Goal: Task Accomplishment & Management: Complete application form

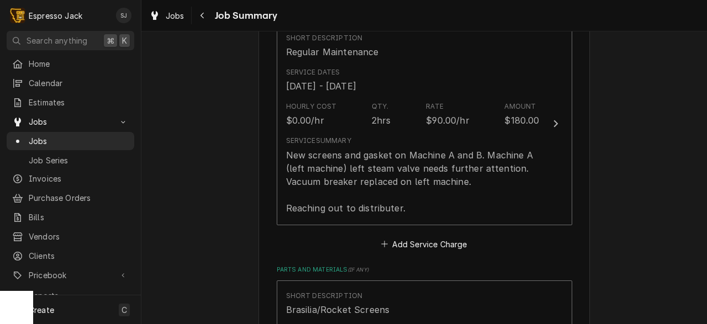
scroll to position [296, 0]
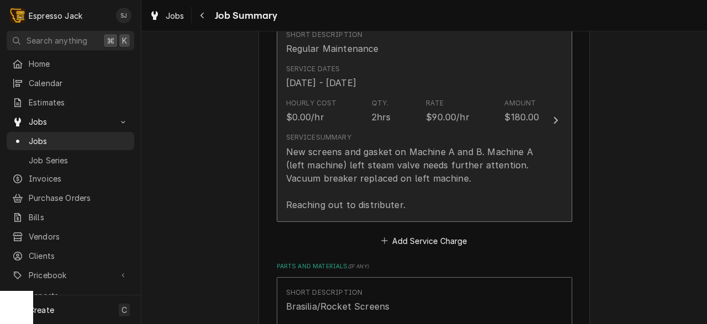
click at [370, 167] on div "New screens and gasket on Machine A and B. Machine A (left machine) left steam …" at bounding box center [412, 178] width 253 height 66
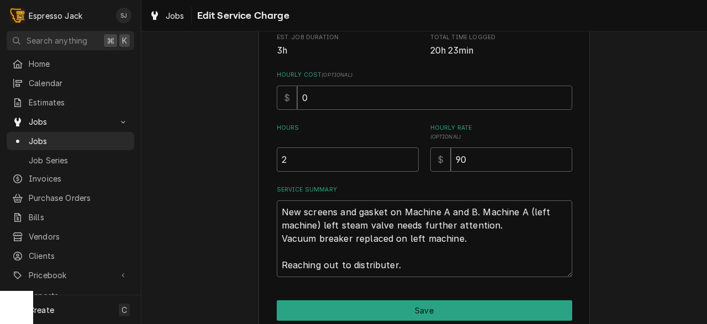
scroll to position [285, 0]
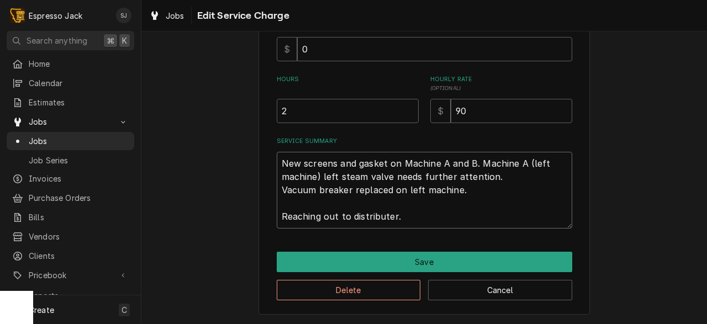
click at [388, 216] on textarea "New screens and gasket on Machine A and B. Machine A (left machine) left steam …" at bounding box center [424, 190] width 295 height 77
type textarea "x"
type textarea "New screens and gasket on Machine A and B. Machine A (left machine) left steam …"
type textarea "x"
type textarea "New screens and gasket on Machine A and B. Machine A (left machine) left steam …"
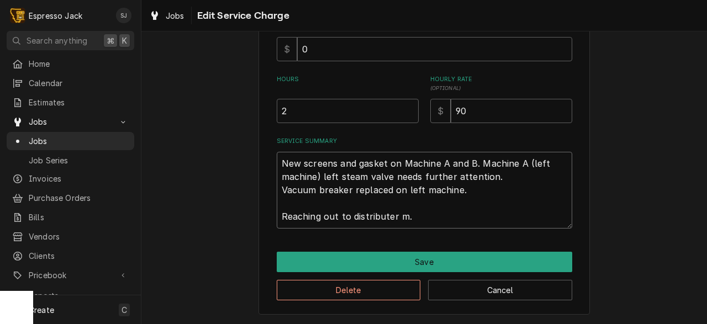
type textarea "x"
type textarea "New screens and gasket on Machine A and B. Machine A (left machine) left steam …"
type textarea "x"
type textarea "New screens and gasket on Machine A and B. Machine A (left machine) left steam …"
type textarea "x"
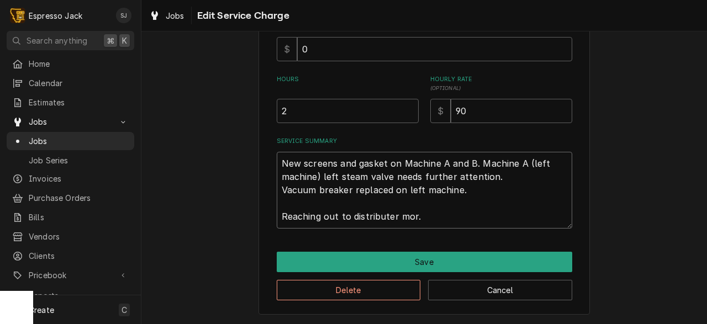
type textarea "New screens and gasket on Machine A and B. Machine A (left machine) left steam …"
type textarea "x"
type textarea "New screens and gasket on Machine A and B. Machine A (left machine) left steam …"
type textarea "x"
type textarea "New screens and gasket on Machine A and B. Machine A (left machine) left steam …"
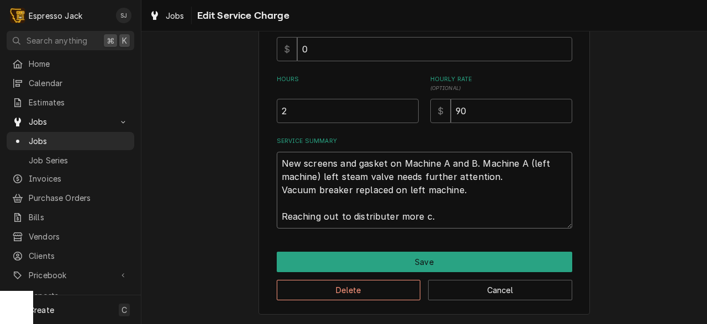
type textarea "x"
type textarea "New screens and gasket on Machine A and B. Machine A (left machine) left steam …"
type textarea "x"
type textarea "New screens and gasket on Machine A and B. Machine A (left machine) left steam …"
type textarea "x"
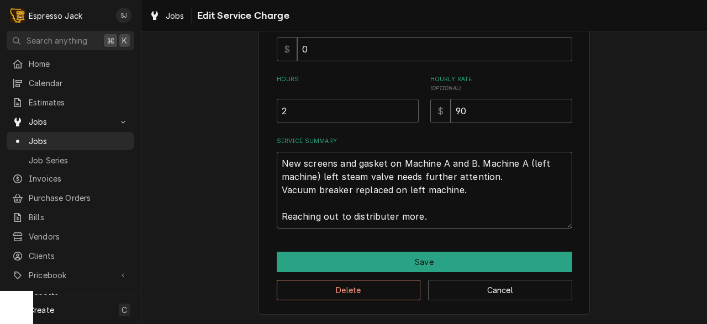
type textarea "New screens and gasket on Machine A and B. Machine A (left machine) left steam …"
type textarea "x"
type textarea "New screens and gasket on Machine A and B. Machine A (left machine) left steam …"
type textarea "x"
type textarea "New screens and gasket on Machine A and B. Machine A (left machine) left steam …"
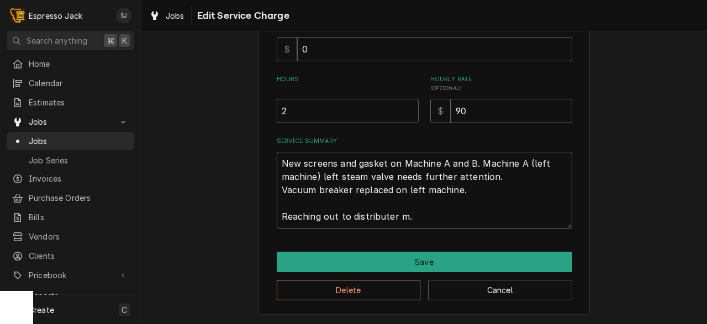
type textarea "x"
type textarea "New screens and gasket on Machine A and B. Machine A (left machine) left steam …"
type textarea "x"
type textarea "New screens and gasket on Machine A and B. Machine A (left machine) left steam …"
type textarea "x"
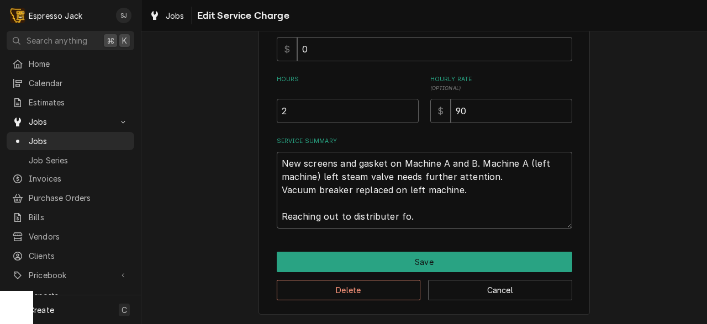
type textarea "New screens and gasket on Machine A and B. Machine A (left machine) left steam …"
type textarea "x"
type textarea "New screens and gasket on Machine A and B. Machine A (left machine) left steam …"
type textarea "x"
type textarea "New screens and gasket on Machine A and B. Machine A (left machine) left steam …"
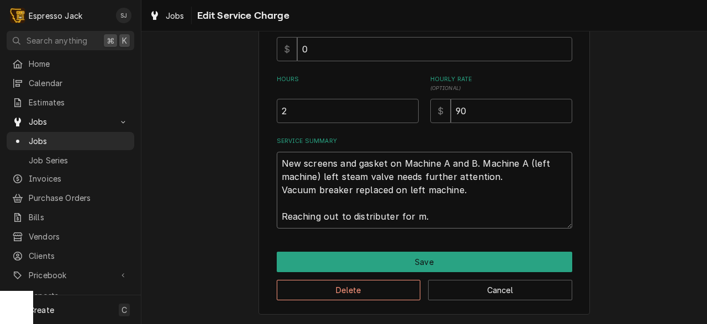
type textarea "x"
type textarea "New screens and gasket on Machine A and B. Machine A (left machine) left steam …"
type textarea "x"
type textarea "New screens and gasket on Machine A and B. Machine A (left machine) left steam …"
type textarea "x"
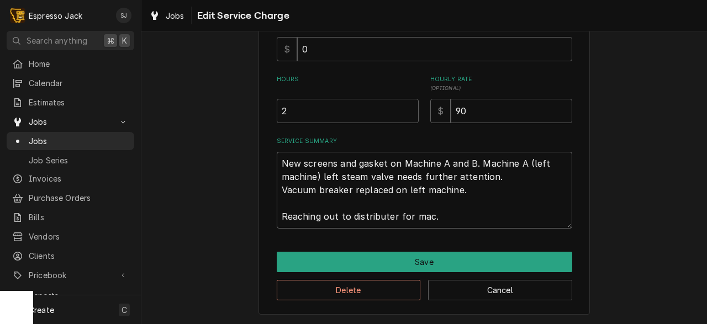
type textarea "New screens and gasket on Machine A and B. Machine A (left machine) left steam …"
type textarea "x"
type textarea "New screens and gasket on Machine A and B. Machine A (left machine) left steam …"
type textarea "x"
type textarea "New screens and gasket on Machine A and B. Machine A (left machine) left steam …"
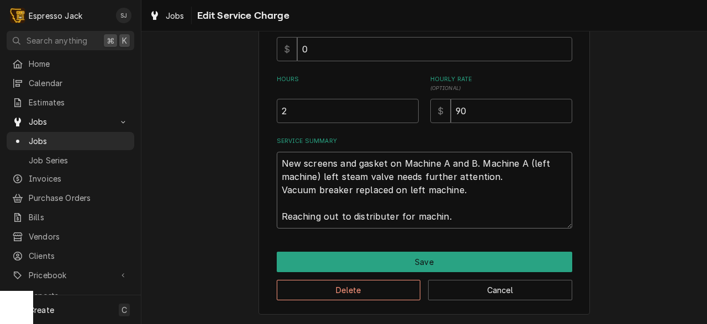
type textarea "x"
type textarea "New screens and gasket on Machine A and B. Machine A (left machine) left steam …"
type textarea "x"
type textarea "New screens and gasket on Machine A and B. Machine A (left machine) left steam …"
type textarea "x"
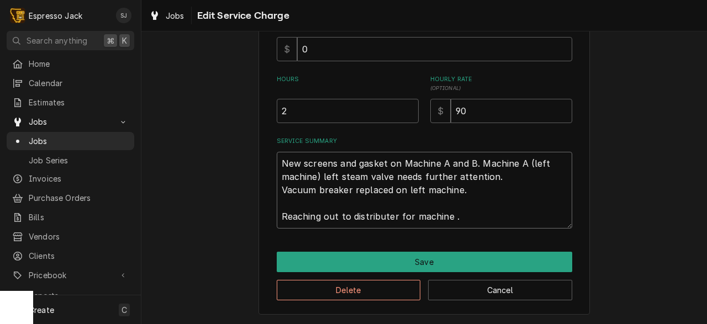
type textarea "New screens and gasket on Machine A and B. Machine A (left machine) left steam …"
type textarea "x"
type textarea "New screens and gasket on Machine A and B. Machine A (left machine) left steam …"
type textarea "x"
type textarea "New screens and gasket on Machine A and B. Machine A (left machine) left steam …"
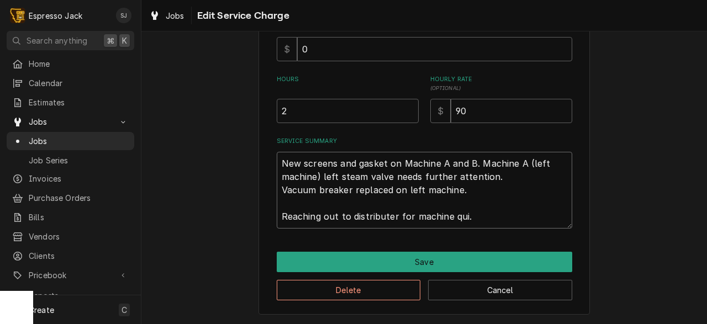
type textarea "x"
type textarea "New screens and gasket on Machine A and B. Machine A (left machine) left steam …"
type textarea "x"
type textarea "New screens and gasket on Machine A and B. Machine A (left machine) left steam …"
type textarea "x"
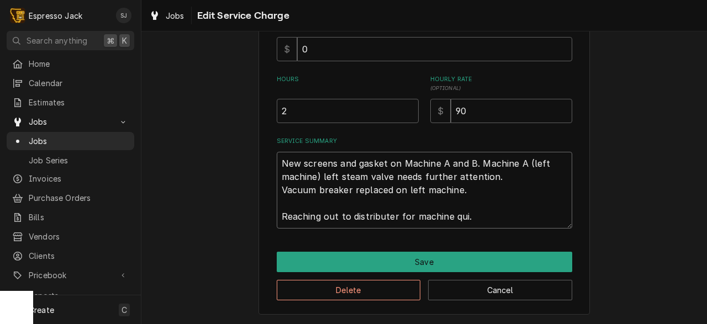
type textarea "New screens and gasket on Machine A and B. Machine A (left machine) left steam …"
type textarea "x"
type textarea "New screens and gasket on Machine A and B. Machine A (left machine) left steam …"
type textarea "x"
type textarea "New screens and gasket on Machine A and B. Machine A (left machine) left steam …"
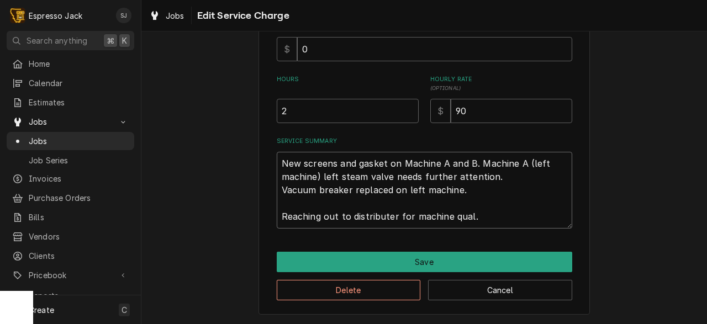
type textarea "x"
type textarea "New screens and gasket on Machine A and B. Machine A (left machine) left steam …"
type textarea "x"
type textarea "New screens and gasket on Machine A and B. Machine A (left machine) left steam …"
type textarea "x"
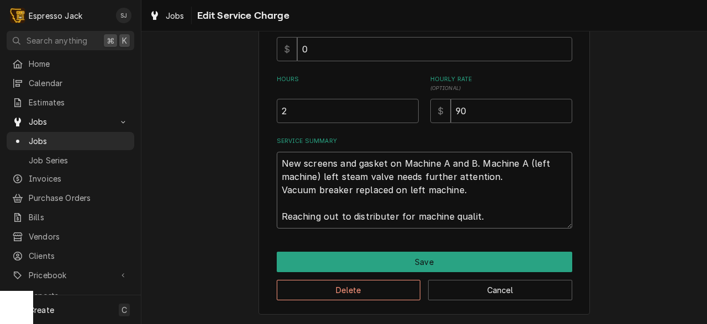
type textarea "New screens and gasket on Machine A and B. Machine A (left machine) left steam …"
type textarea "x"
type textarea "New screens and gasket on Machine A and B. Machine A (left machine) left steam …"
type textarea "x"
type textarea "New screens and gasket on Machine A and B. Machine A (left machine) left steam …"
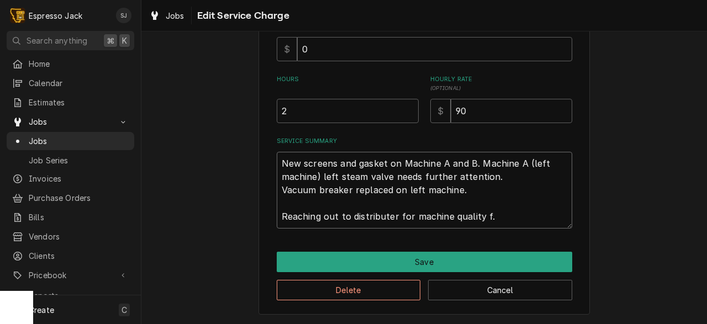
type textarea "x"
type textarea "New screens and gasket on Machine A and B. Machine A (left machine) left steam …"
type textarea "x"
type textarea "New screens and gasket on Machine A and B. Machine A (left machine) left steam …"
type textarea "x"
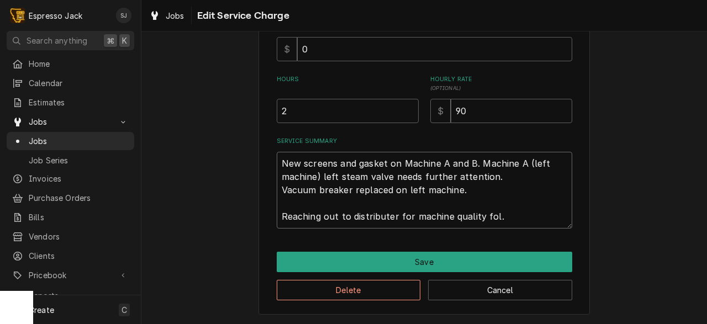
type textarea "New screens and gasket on Machine A and B. Machine A (left machine) left steam …"
type textarea "x"
type textarea "New screens and gasket on Machine A and B. Machine A (left machine) left steam …"
type textarea "x"
type textarea "New screens and gasket on Machine A and B. Machine A (left machine) left steam …"
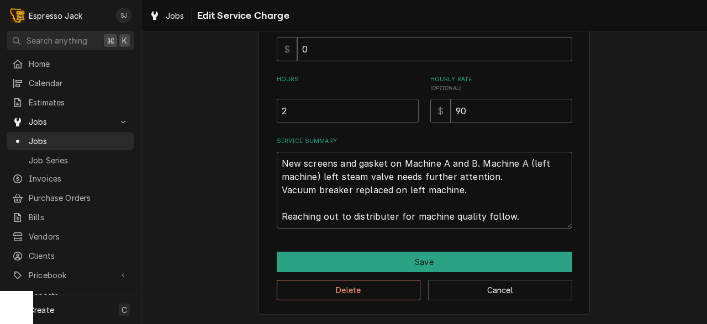
type textarea "x"
type textarea "New screens and gasket on Machine A and B. Machine A (left machine) left steam …"
type textarea "x"
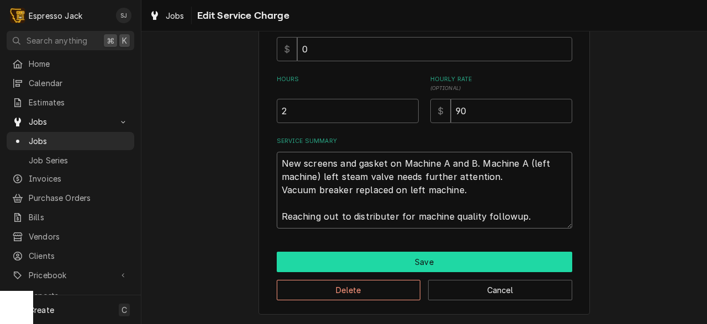
type textarea "New screens and gasket on Machine A and B. Machine A (left machine) left steam …"
click at [377, 263] on button "Save" at bounding box center [424, 262] width 295 height 20
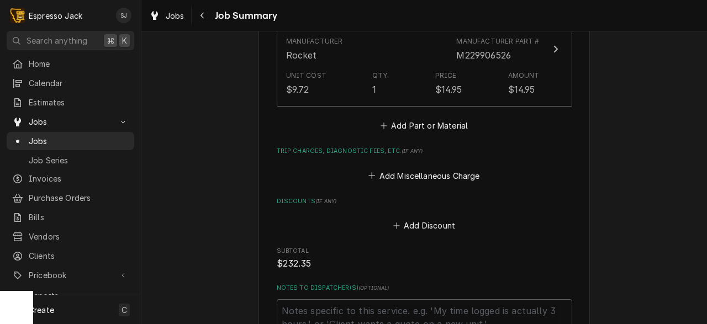
scroll to position [1090, 0]
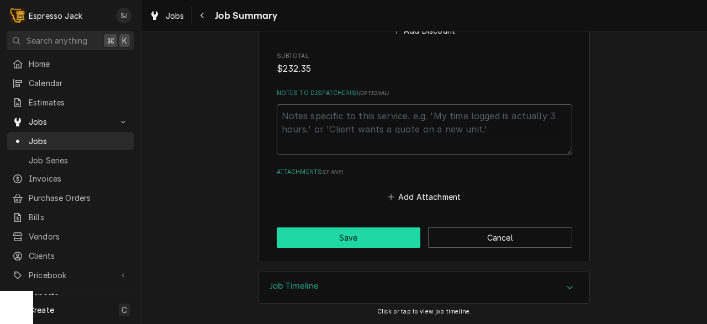
click at [322, 241] on button "Save" at bounding box center [349, 237] width 144 height 20
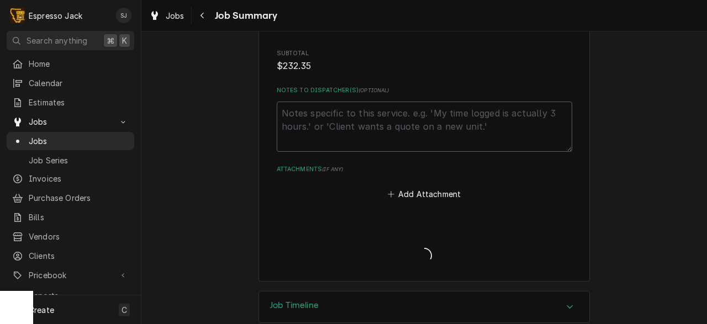
type textarea "x"
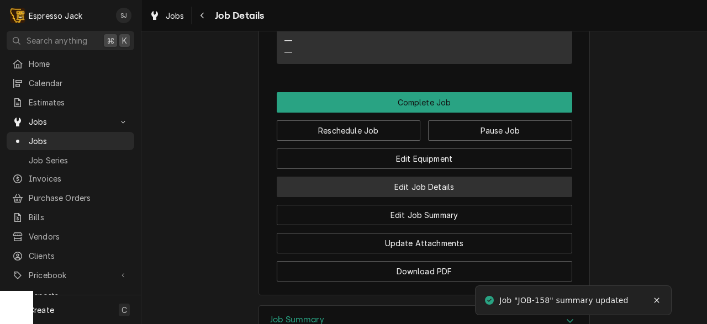
scroll to position [962, 0]
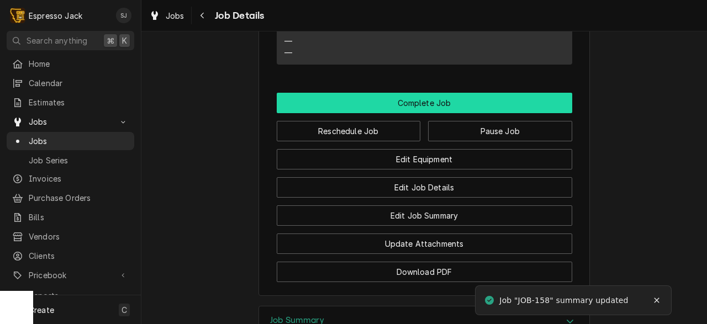
click at [417, 113] on button "Complete Job" at bounding box center [424, 103] width 295 height 20
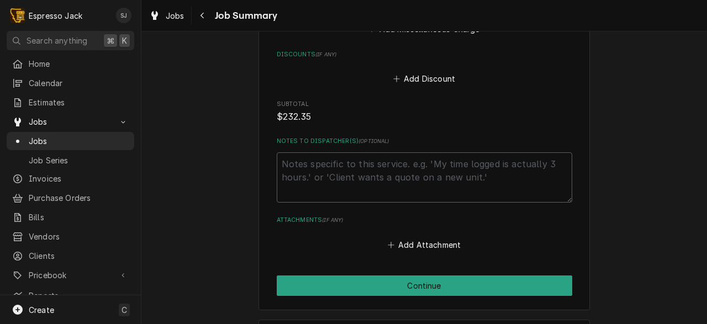
scroll to position [1090, 0]
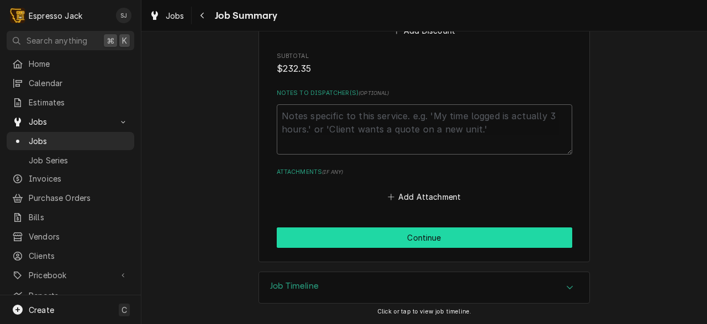
click at [297, 235] on button "Continue" at bounding box center [424, 237] width 295 height 20
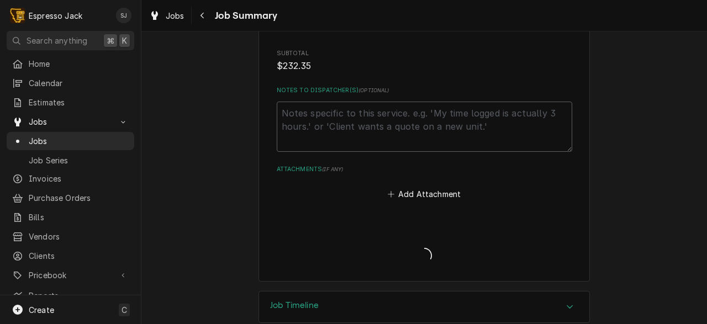
type textarea "x"
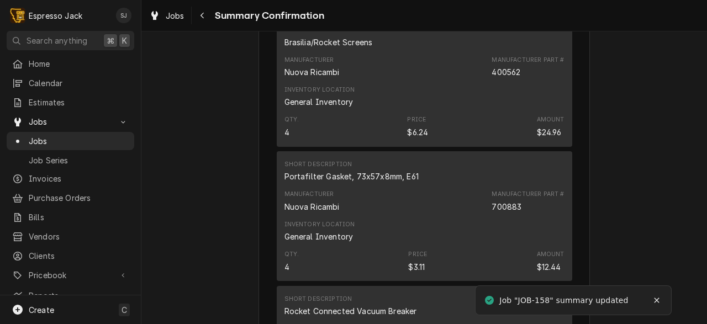
scroll to position [814, 0]
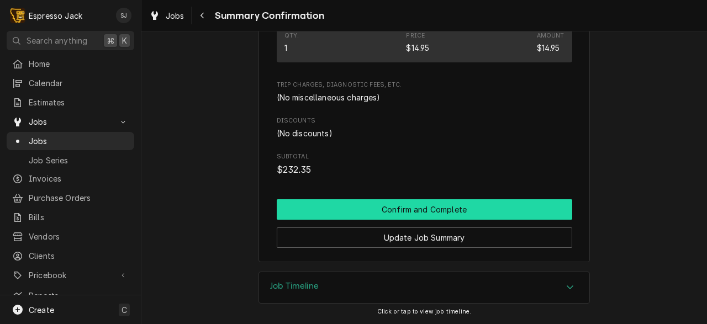
click at [324, 212] on button "Confirm and Complete" at bounding box center [424, 209] width 295 height 20
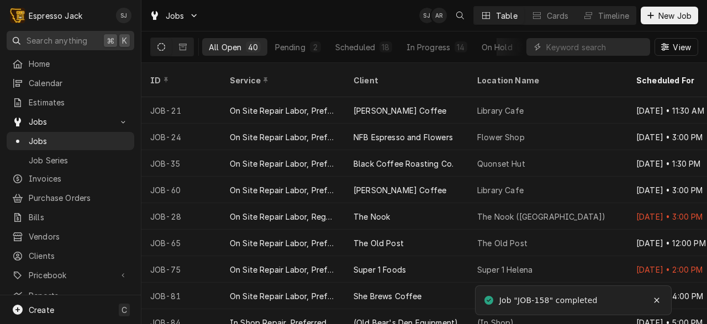
click at [50, 43] on span "Search anything" at bounding box center [56, 41] width 61 height 12
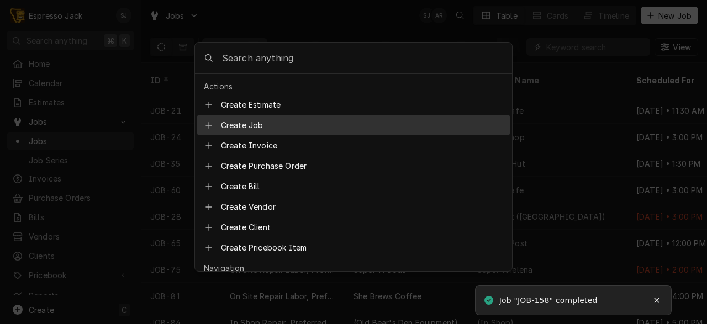
click at [278, 11] on body "E Espresso Jack SJ Search anything ⌘ K Home Calendar Estimates Jobs Jobs Job Se…" at bounding box center [353, 162] width 707 height 324
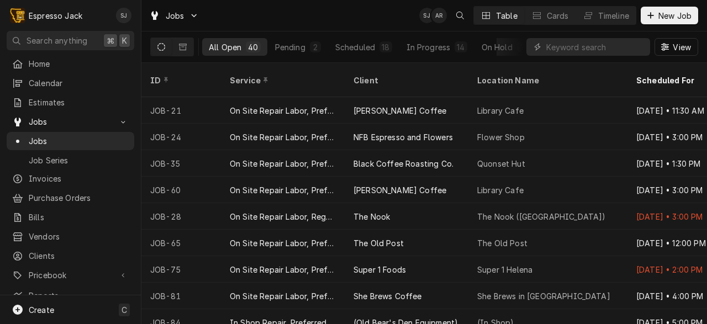
click at [543, 49] on div "Dynamic Content Wrapper" at bounding box center [588, 47] width 124 height 18
click at [549, 46] on input "Dynamic Content Wrapper" at bounding box center [595, 47] width 98 height 18
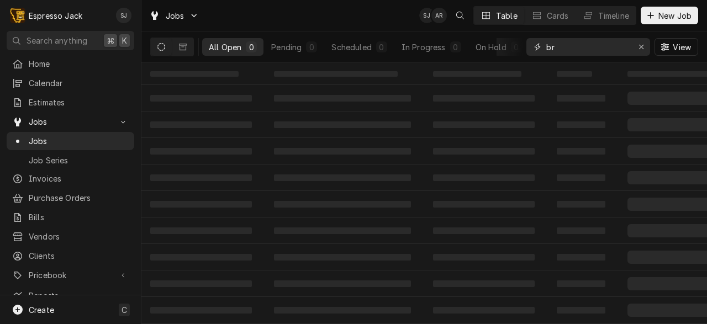
type input "b"
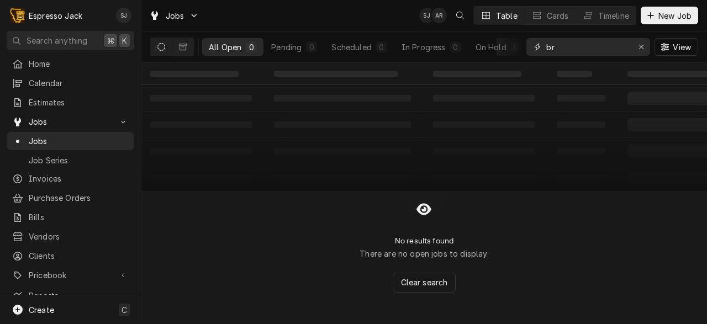
type input "b"
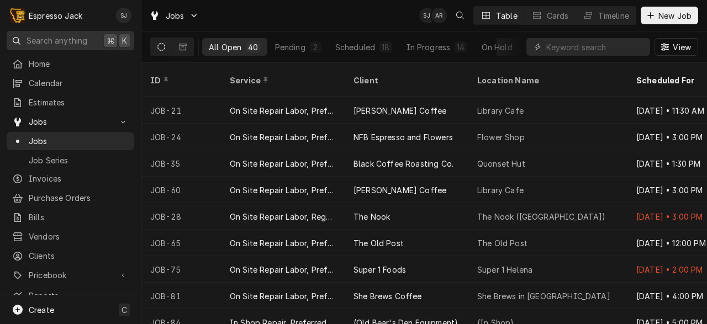
click at [42, 39] on span "Search anything" at bounding box center [56, 41] width 61 height 12
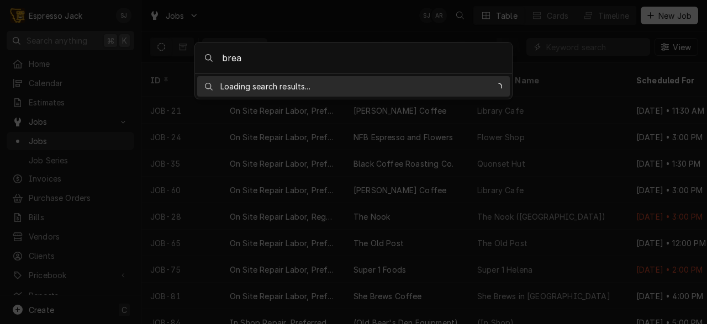
type input "break"
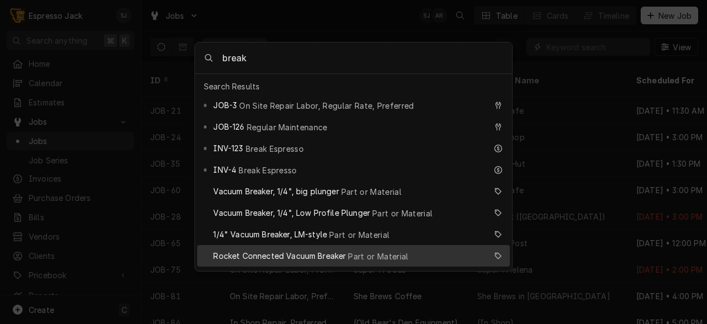
scroll to position [131, 0]
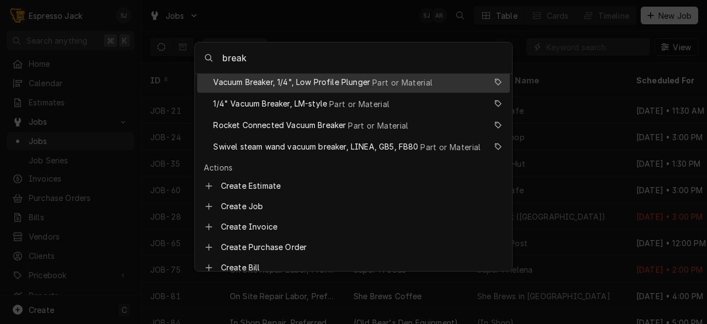
click at [317, 30] on body "E Espresso Jack SJ Search anything ⌘ K Home Calendar Estimates Jobs Jobs Job Se…" at bounding box center [353, 162] width 707 height 324
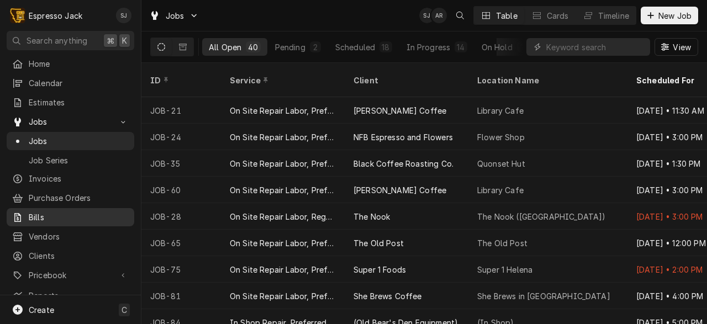
scroll to position [48, 0]
